Goal: Task Accomplishment & Management: Use online tool/utility

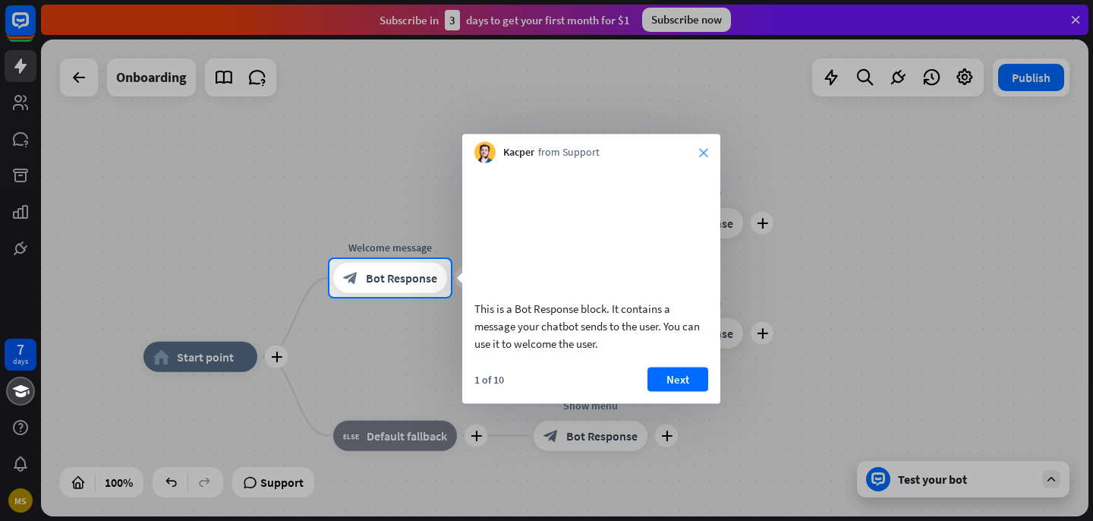
click at [704, 151] on icon "close" at bounding box center [703, 152] width 9 height 9
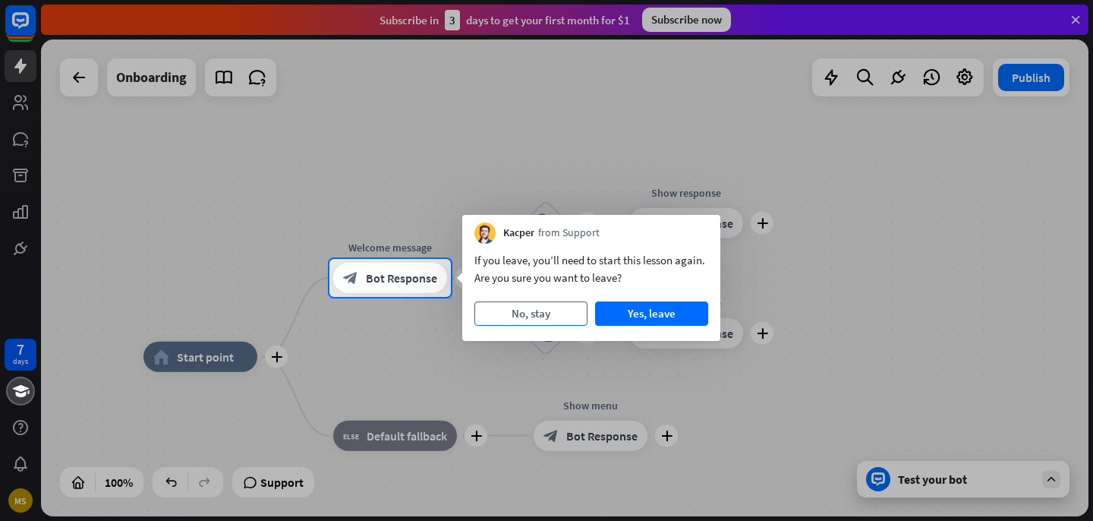
click at [525, 316] on button "No, stay" at bounding box center [531, 313] width 113 height 24
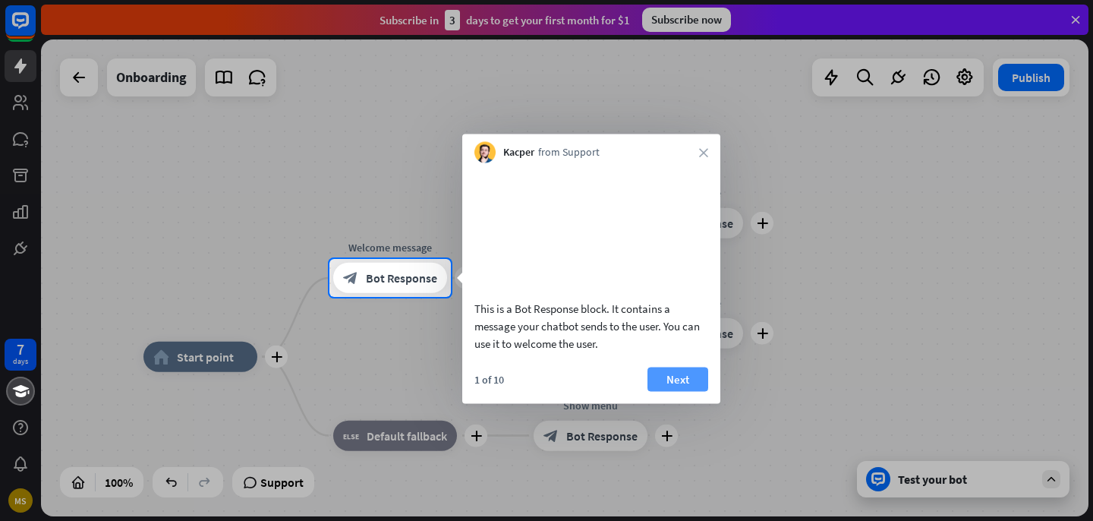
click at [664, 391] on button "Next" at bounding box center [678, 379] width 61 height 24
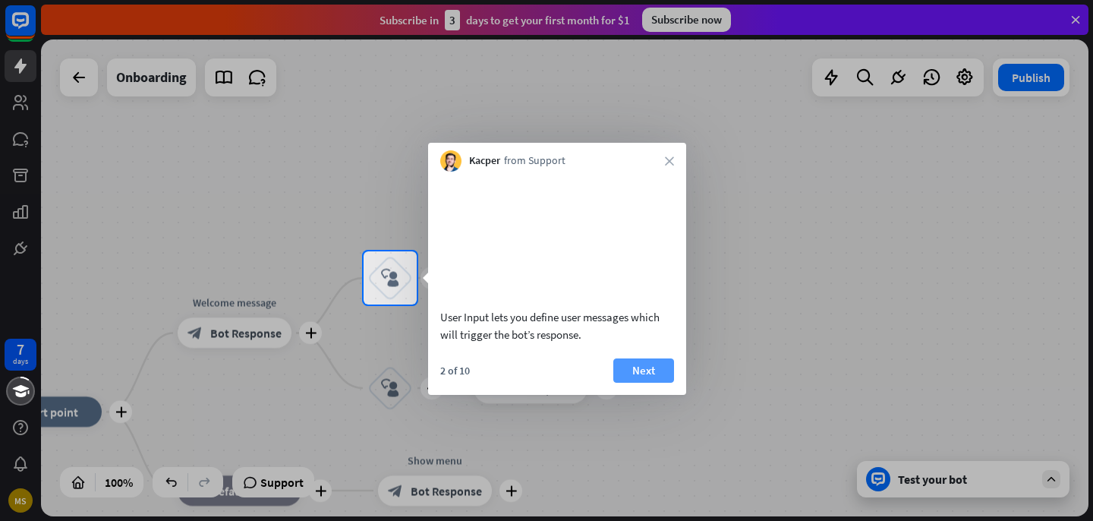
click at [652, 383] on button "Next" at bounding box center [643, 370] width 61 height 24
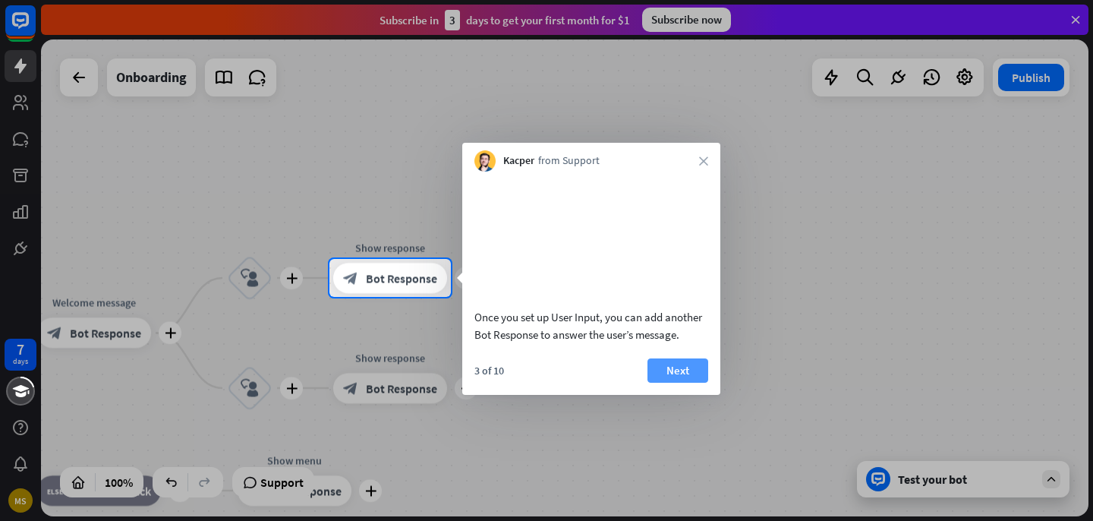
click at [677, 383] on button "Next" at bounding box center [678, 370] width 61 height 24
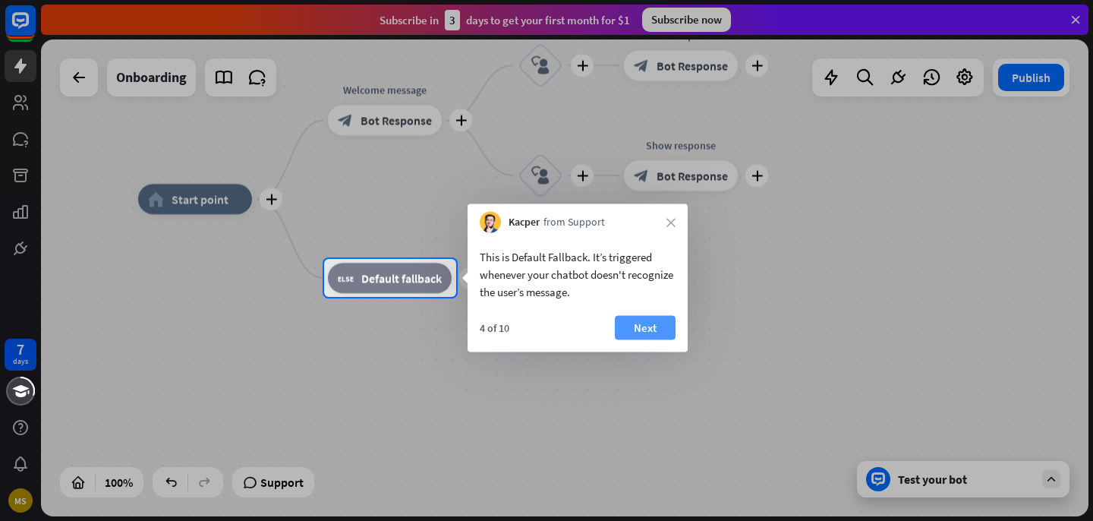
click at [647, 327] on button "Next" at bounding box center [645, 328] width 61 height 24
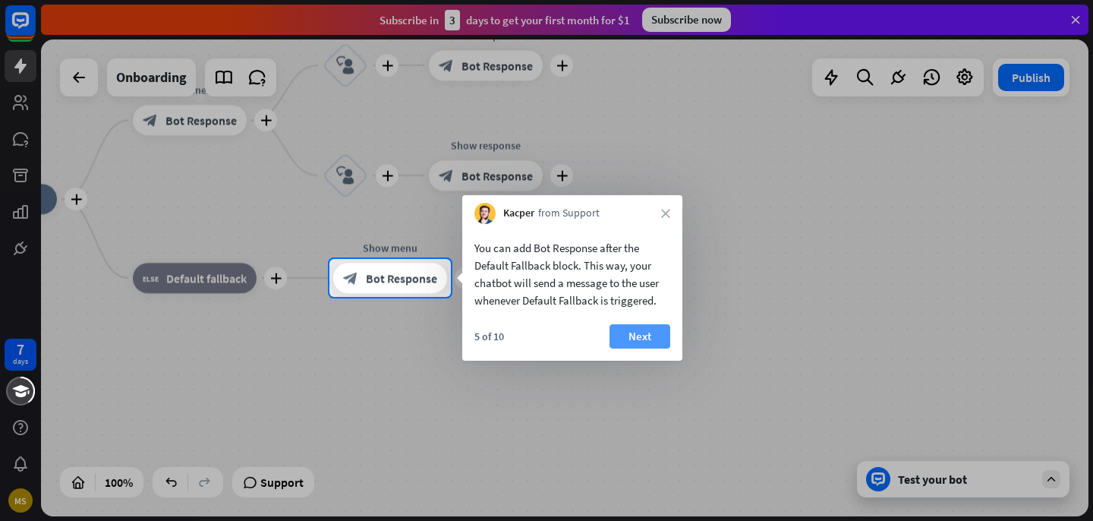
click at [635, 342] on button "Next" at bounding box center [640, 336] width 61 height 24
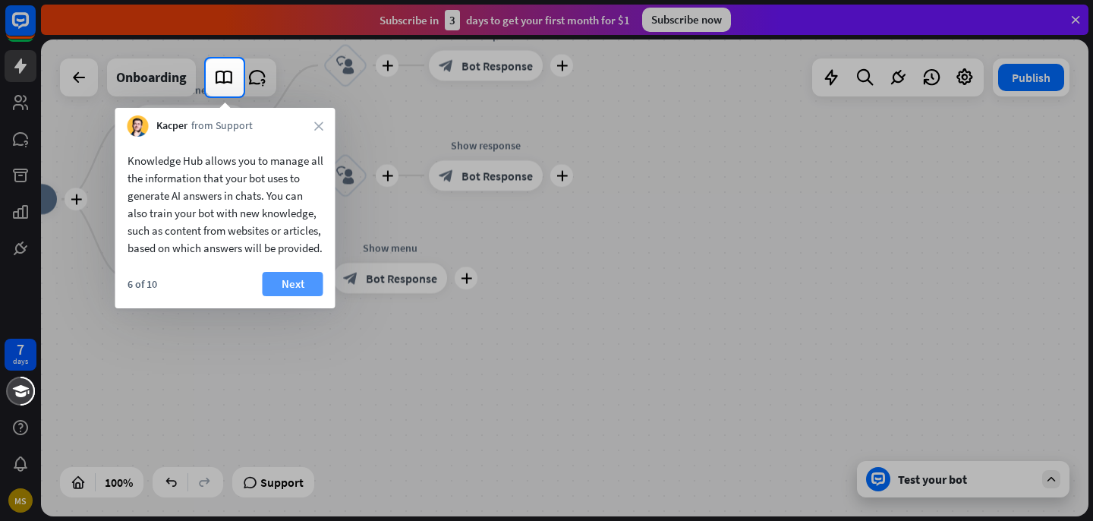
click at [284, 296] on button "Next" at bounding box center [293, 284] width 61 height 24
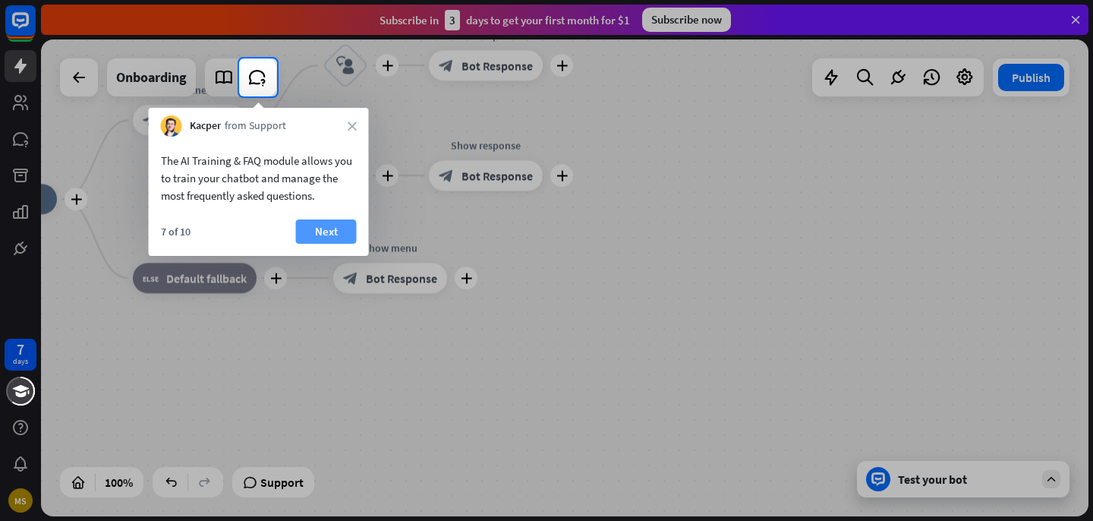
click at [326, 229] on button "Next" at bounding box center [326, 231] width 61 height 24
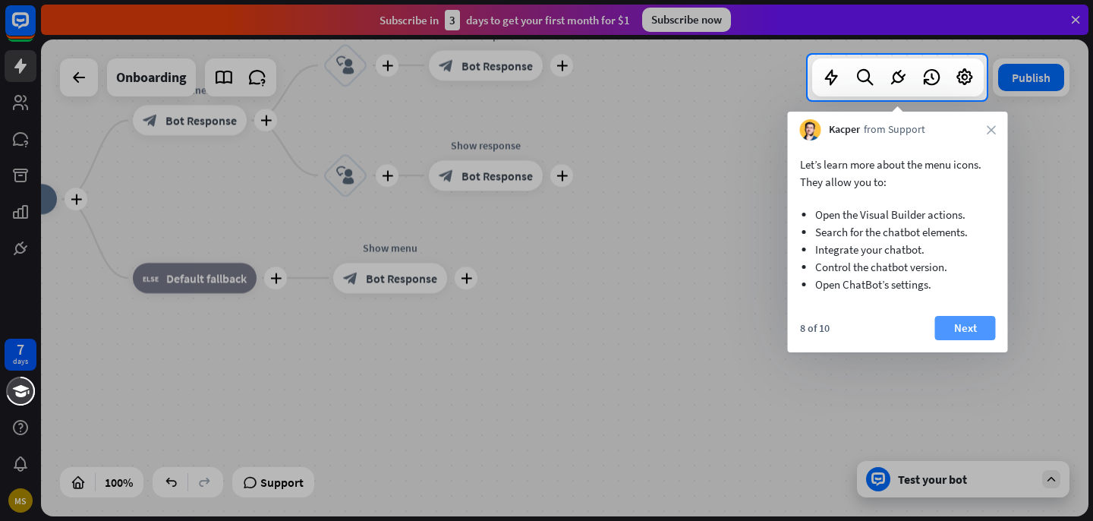
click at [980, 323] on button "Next" at bounding box center [965, 328] width 61 height 24
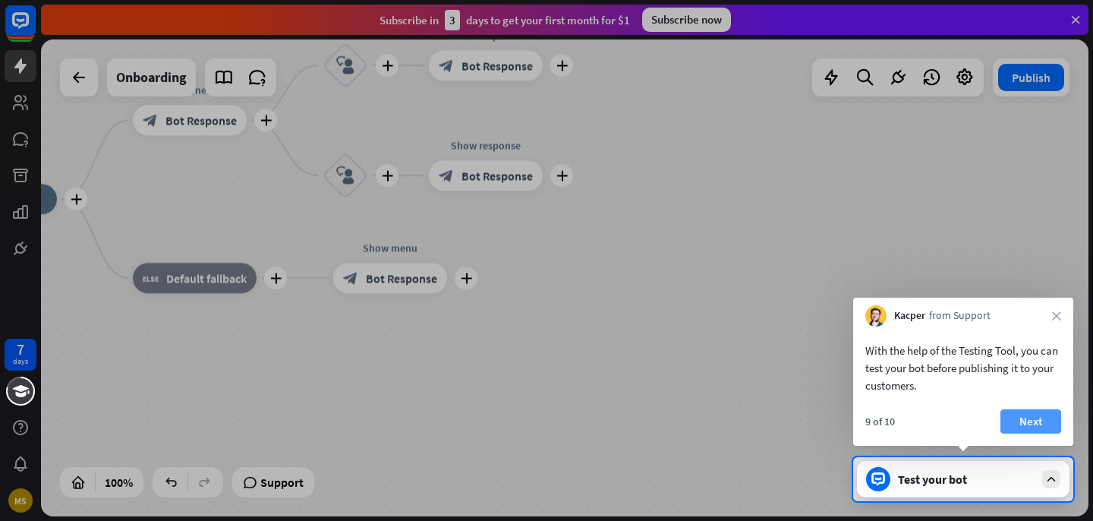
click at [1026, 421] on button "Next" at bounding box center [1031, 421] width 61 height 24
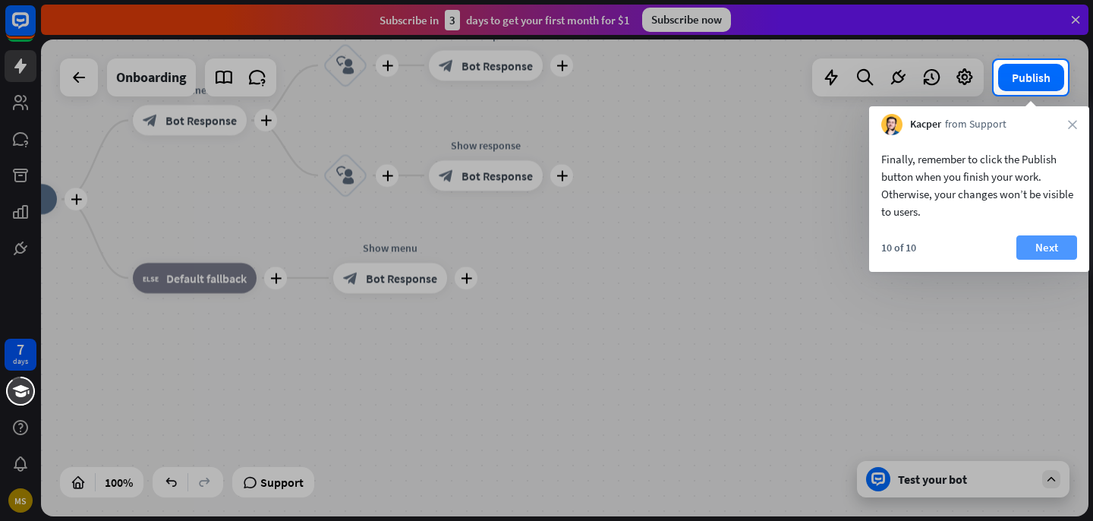
click at [1063, 241] on button "Next" at bounding box center [1047, 247] width 61 height 24
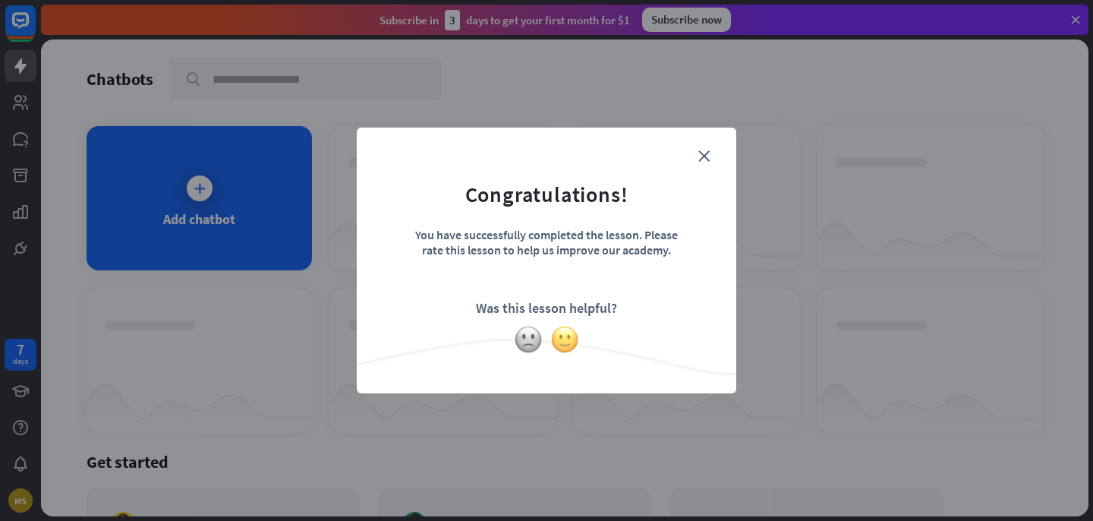
click at [568, 332] on img at bounding box center [564, 339] width 29 height 29
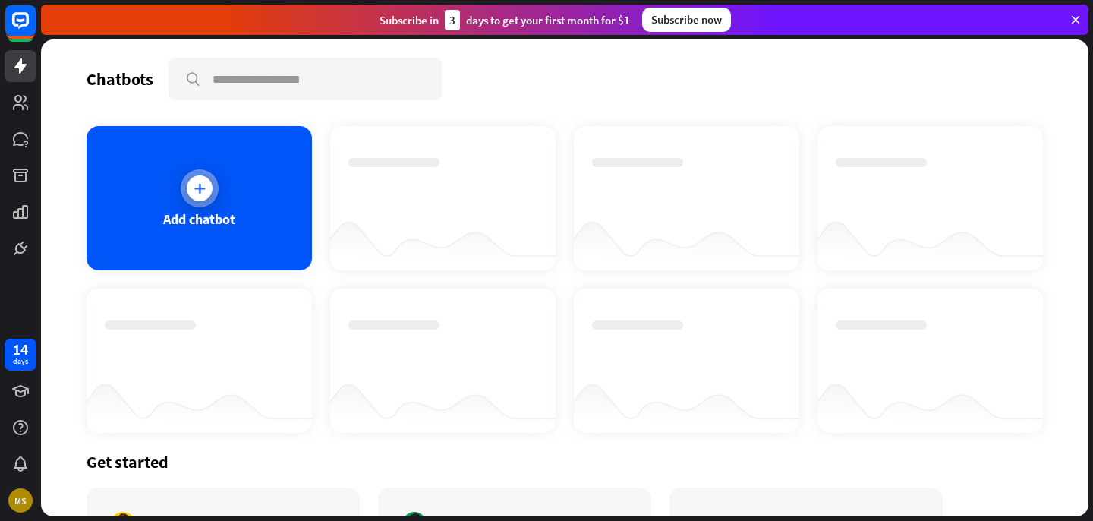
click at [208, 187] on div at bounding box center [200, 188] width 26 height 26
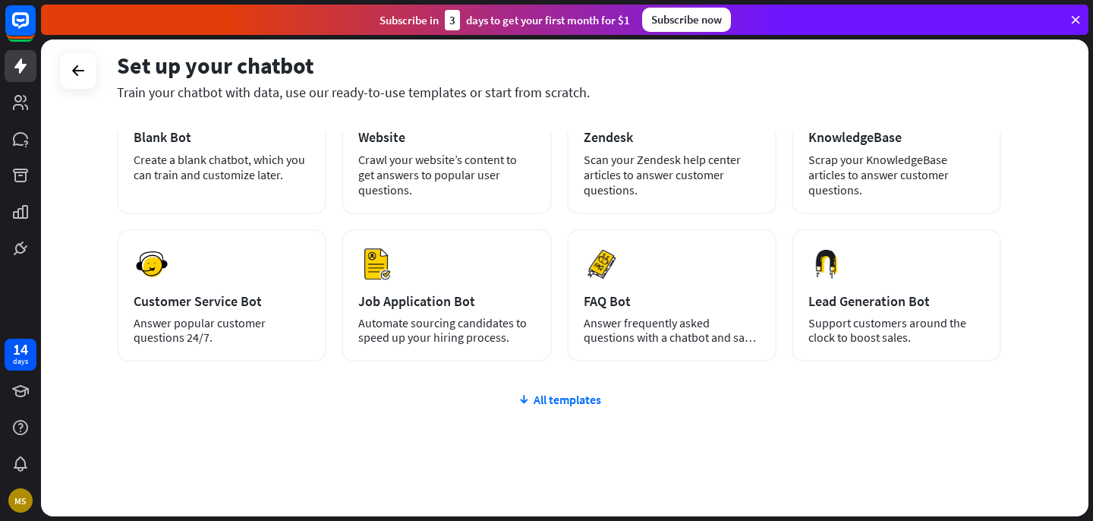
scroll to position [151, 0]
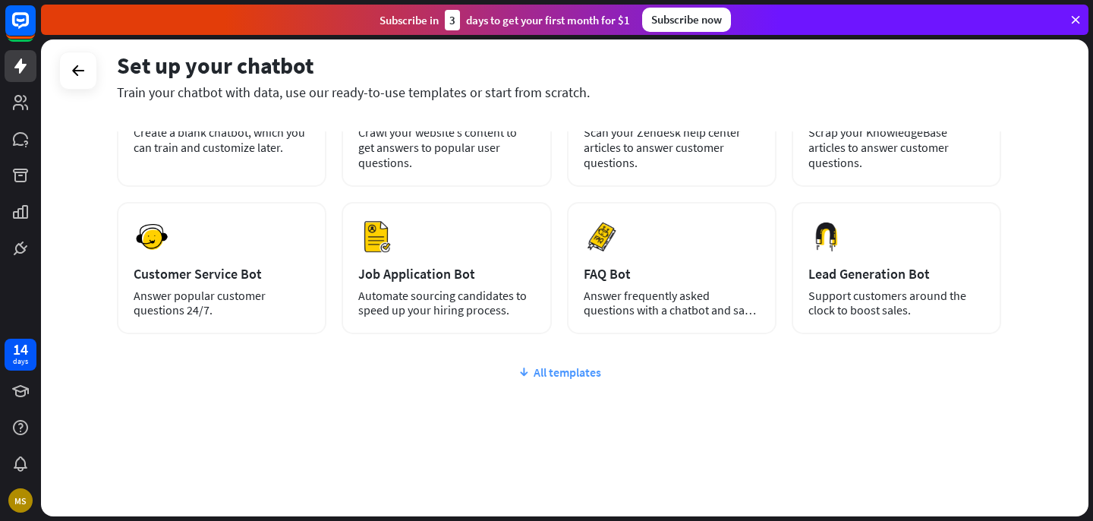
click at [538, 368] on div "All templates" at bounding box center [559, 371] width 884 height 15
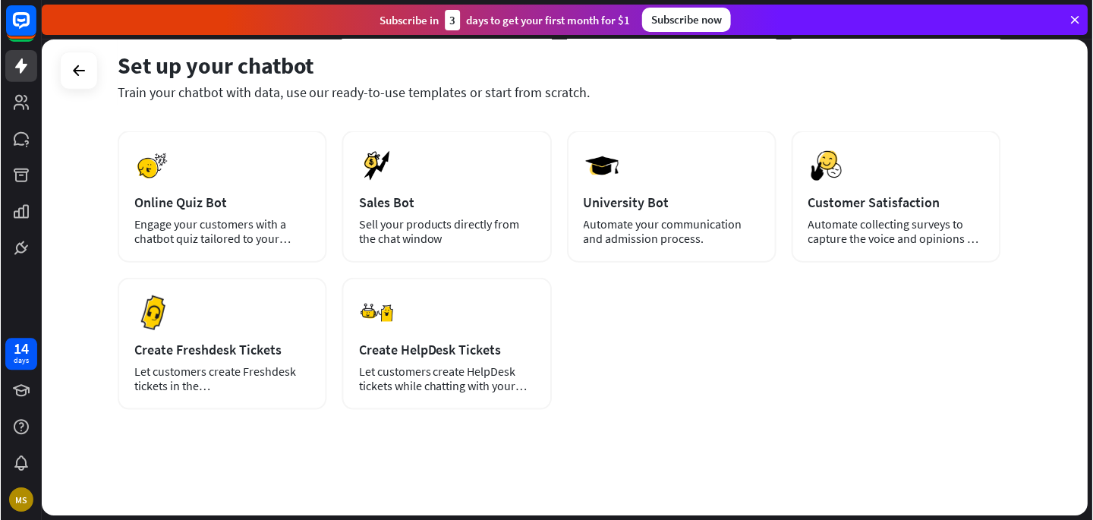
scroll to position [0, 0]
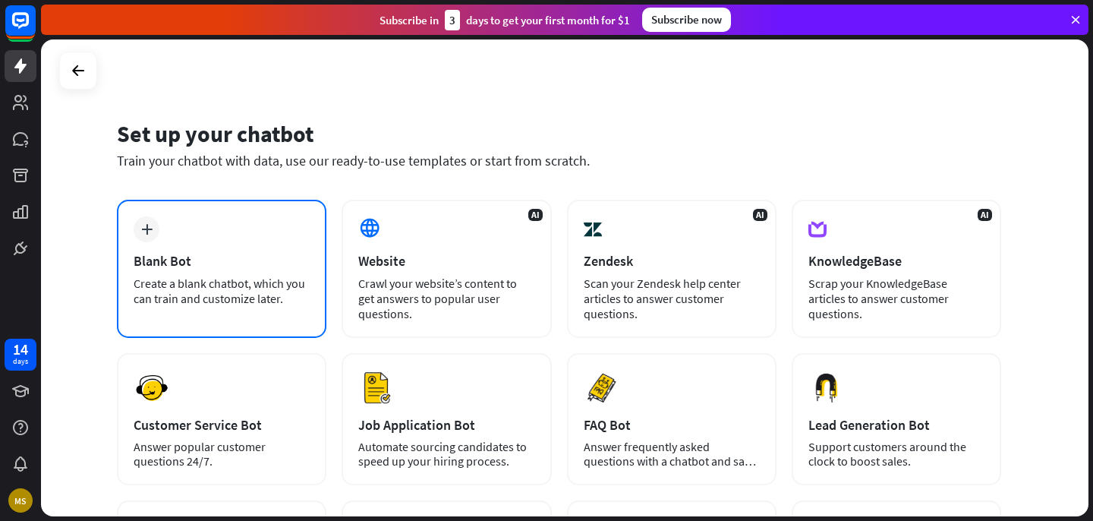
click at [227, 239] on div "plus Blank Bot Create a blank chatbot, which you can train and customize later." at bounding box center [222, 269] width 210 height 138
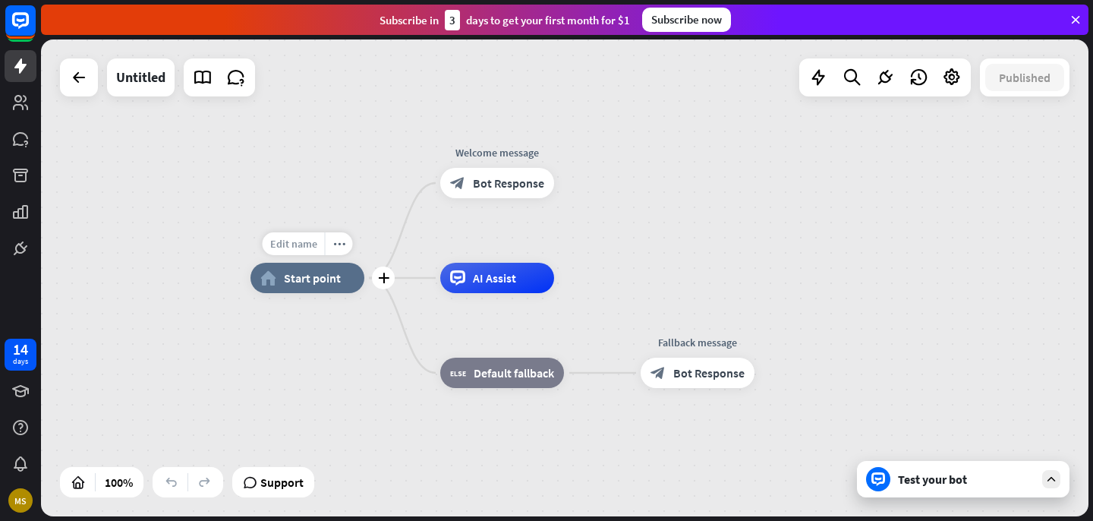
click at [303, 241] on span "Edit name" at bounding box center [293, 244] width 47 height 14
click at [317, 247] on div "Edit name" at bounding box center [294, 243] width 62 height 23
type input "******"
click at [341, 331] on div "****** home_2 Start point Welcome message block_bot_response Bot Response AI As…" at bounding box center [565, 277] width 1048 height 477
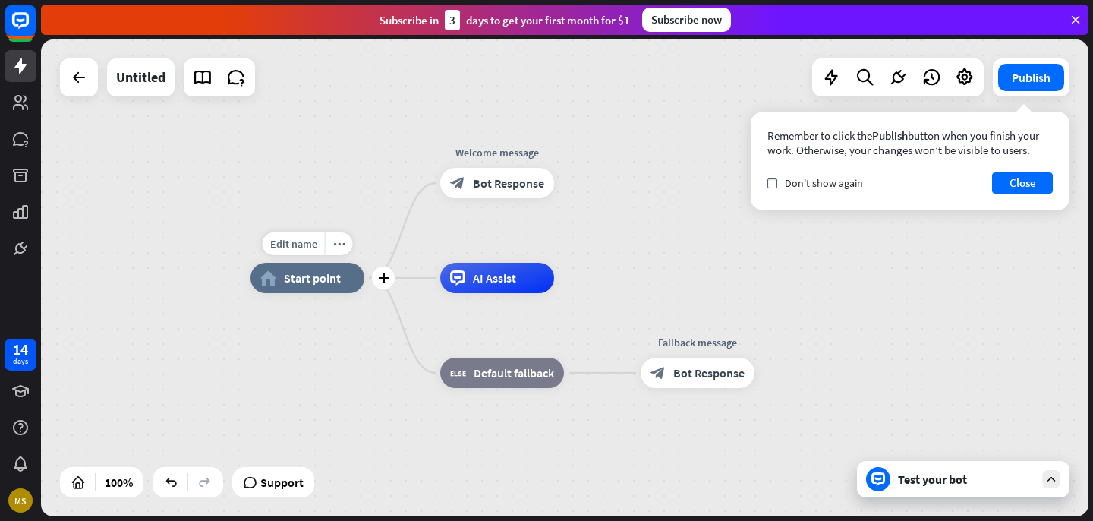
click at [333, 282] on span "Start point" at bounding box center [312, 277] width 57 height 15
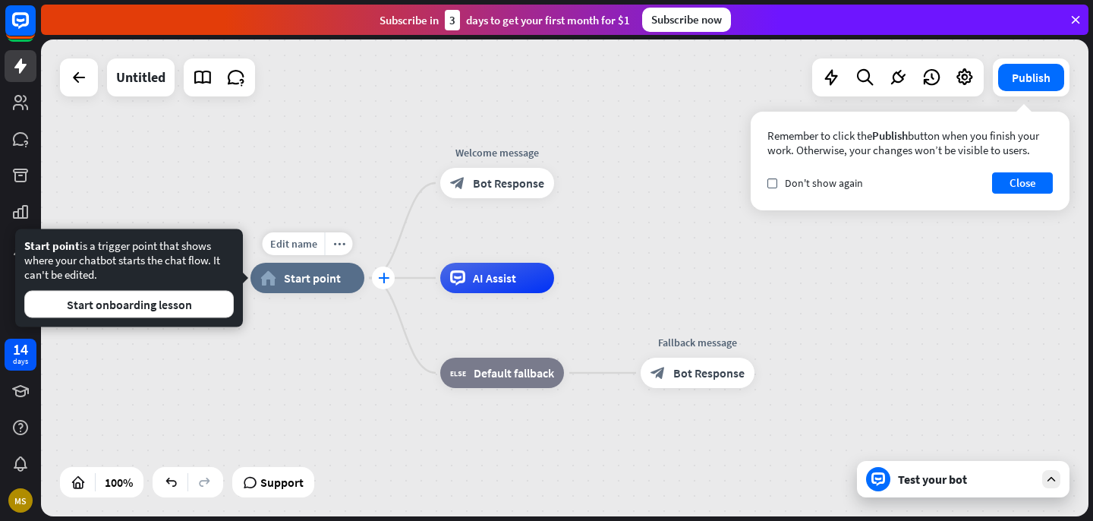
click at [389, 281] on div "plus" at bounding box center [383, 277] width 23 height 23
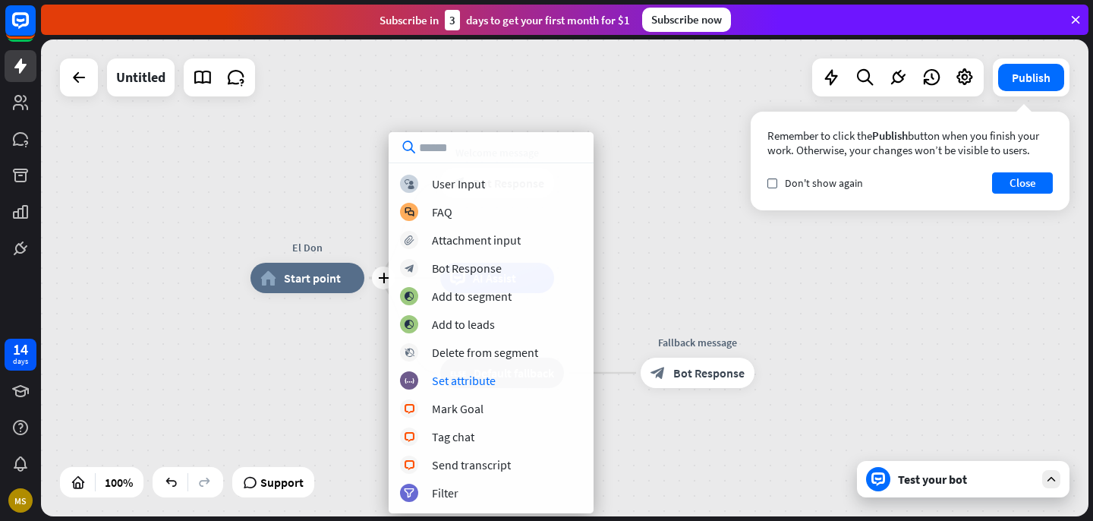
click at [339, 387] on div "plus El Don home_2 Start point Welcome message block_bot_response Bot Response …" at bounding box center [775, 516] width 1048 height 477
